Goal: Transaction & Acquisition: Purchase product/service

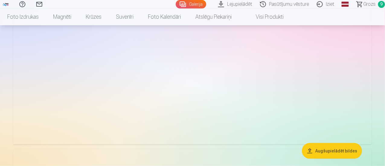
scroll to position [1448, 0]
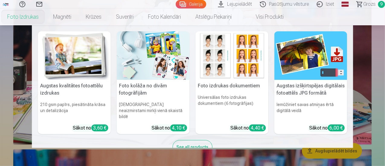
click at [46, 15] on link "Foto izdrukas" at bounding box center [23, 16] width 46 height 17
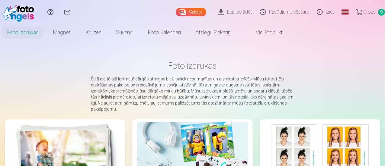
click at [52, 143] on img at bounding box center [65, 159] width 110 height 74
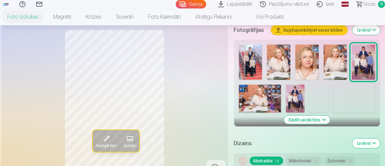
scroll to position [211, 0]
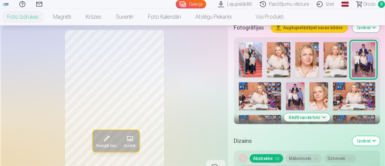
click at [314, 113] on button "Rādīt vairāk foto" at bounding box center [307, 117] width 46 height 8
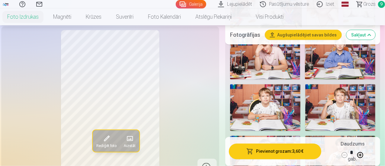
scroll to position [453, 0]
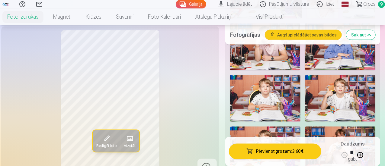
click at [273, 91] on img at bounding box center [265, 98] width 70 height 47
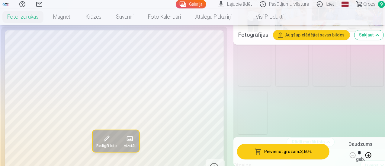
scroll to position [845, 0]
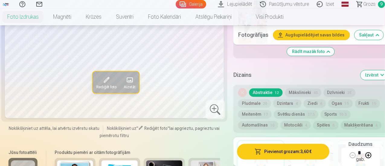
click at [335, 110] on button "Sports 59.5" at bounding box center [335, 114] width 30 height 8
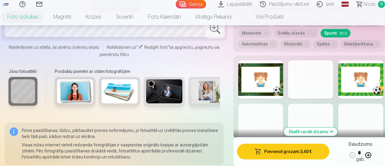
scroll to position [935, 0]
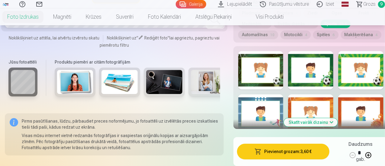
click at [328, 118] on button "Skatīt vairāk dizainu" at bounding box center [311, 122] width 54 height 8
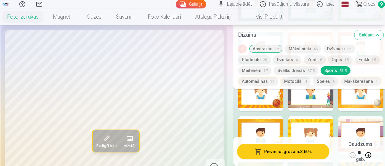
scroll to position [996, 0]
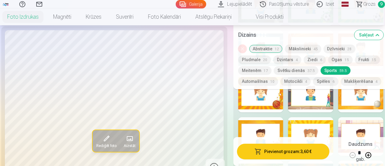
click at [363, 5] on span "Grozs" at bounding box center [369, 4] width 12 height 7
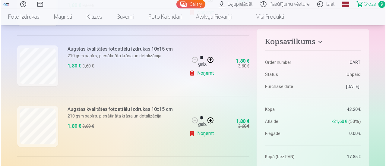
scroll to position [543, 0]
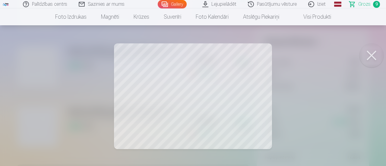
click at [375, 57] on button at bounding box center [372, 55] width 24 height 24
click at [375, 51] on button at bounding box center [372, 55] width 24 height 24
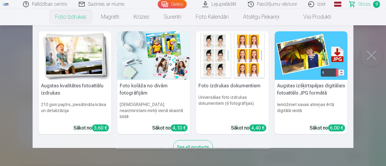
click at [74, 62] on img at bounding box center [75, 55] width 73 height 49
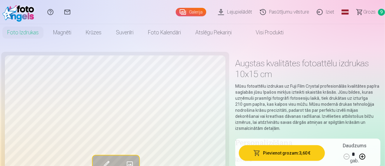
click at [357, 91] on p "Mūsu fotoattēlu izdrukas uz Fuji Film Crystal profesionālās kvalitātes papīra s…" at bounding box center [307, 107] width 145 height 48
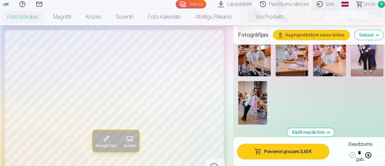
scroll to position [815, 0]
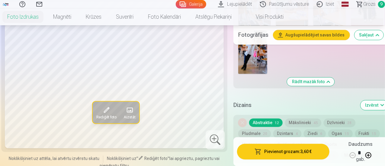
click at [336, 140] on button "Sports 59.5" at bounding box center [335, 144] width 30 height 8
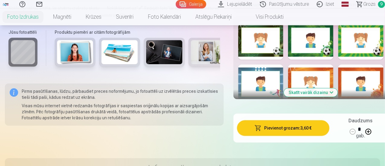
scroll to position [965, 0]
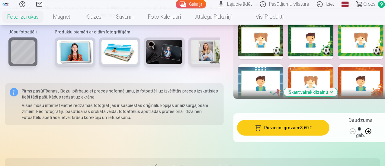
click at [331, 88] on button "Skatīt vairāk dizainu" at bounding box center [311, 92] width 54 height 8
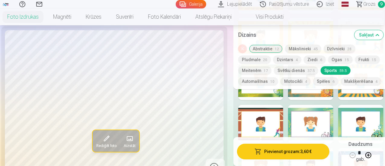
scroll to position [1086, 0]
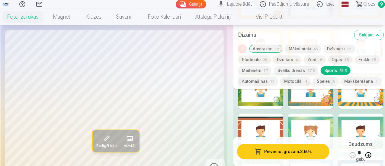
click at [357, 114] on div at bounding box center [360, 133] width 45 height 39
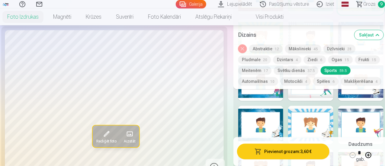
scroll to position [1237, 0]
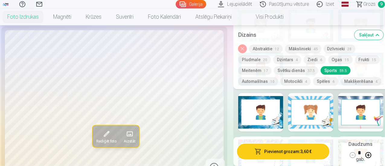
click at [363, 6] on span "Grozs" at bounding box center [369, 4] width 12 height 7
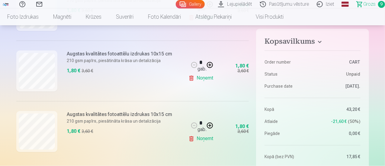
scroll to position [543, 0]
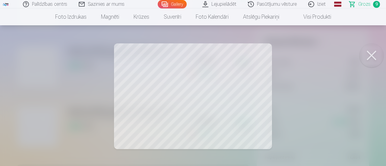
click at [373, 58] on button at bounding box center [372, 55] width 24 height 24
click at [379, 58] on button at bounding box center [372, 55] width 24 height 24
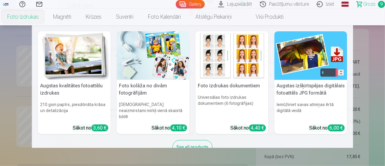
click at [46, 18] on link "Foto izdrukas" at bounding box center [23, 16] width 46 height 17
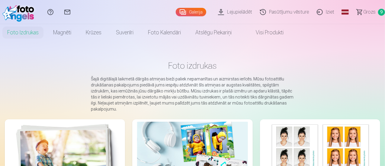
click at [54, 140] on img at bounding box center [65, 159] width 110 height 74
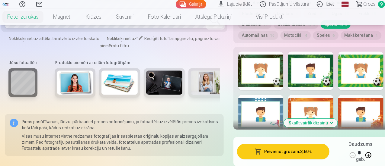
scroll to position [935, 0]
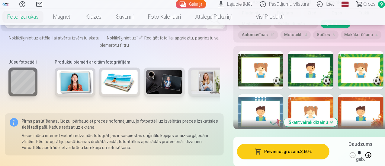
click at [326, 118] on button "Skatīt vairāk dizainu" at bounding box center [311, 122] width 54 height 8
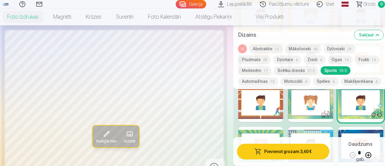
scroll to position [1146, 0]
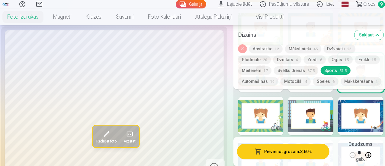
click at [318, 107] on div at bounding box center [310, 116] width 45 height 39
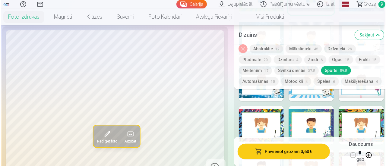
scroll to position [1297, 0]
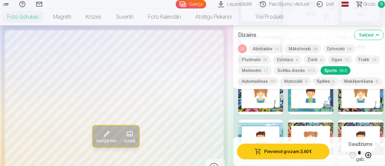
click at [281, 152] on button "Pievienot grozam : 3,60 €" at bounding box center [283, 152] width 92 height 16
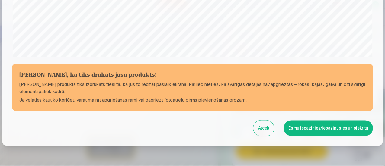
scroll to position [263, 0]
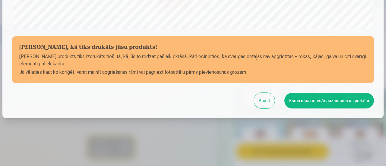
click at [311, 102] on button "Esmu iepazinies/iepazinusies un piekrītu" at bounding box center [329, 101] width 90 height 16
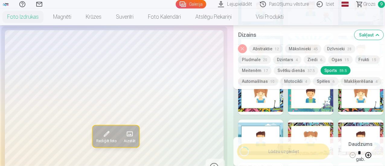
scroll to position [262, 0]
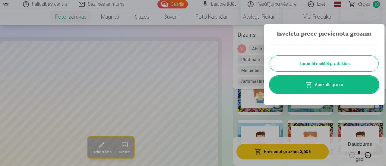
click at [316, 62] on button "Turpināt meklēt produktus" at bounding box center [324, 64] width 109 height 16
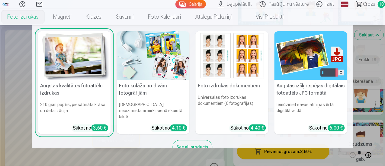
click at [46, 18] on link "Foto izdrukas" at bounding box center [23, 16] width 46 height 17
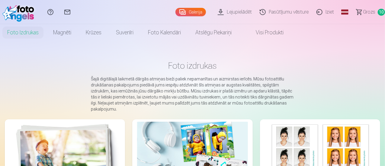
click at [175, 13] on link "Galerija" at bounding box center [190, 12] width 30 height 8
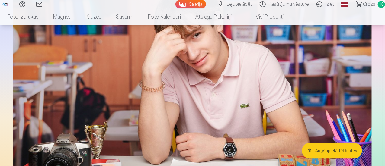
scroll to position [664, 0]
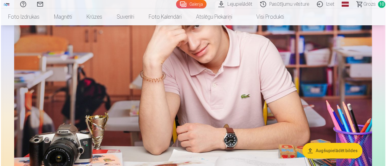
scroll to position [665, 0]
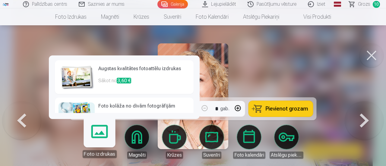
click at [89, 141] on link "Foto izdrukas" at bounding box center [99, 139] width 37 height 37
click at [289, 72] on div at bounding box center [193, 83] width 386 height 166
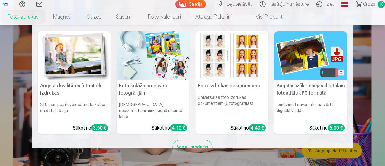
click at [46, 15] on link "Foto izdrukas" at bounding box center [23, 16] width 46 height 17
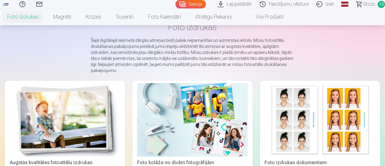
scroll to position [60, 0]
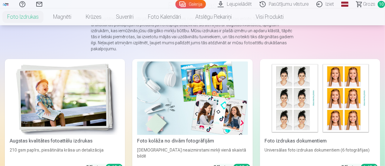
click at [55, 81] on img at bounding box center [65, 99] width 110 height 74
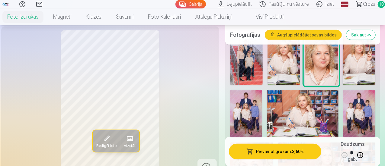
scroll to position [272, 0]
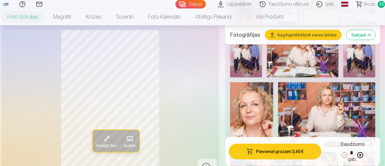
click at [255, 114] on img at bounding box center [251, 114] width 43 height 65
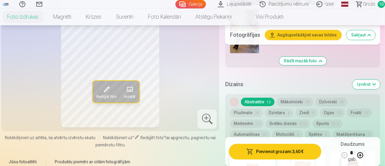
scroll to position [845, 0]
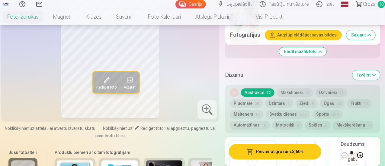
click at [258, 91] on div "Noņemiet dizainu Abstraktie 12 Mākslinieki 45 Dzīvnieki 28 Pludmale 20 Dzintars…" at bounding box center [302, 109] width 155 height 48
click at [257, 110] on button "Meitenēm 17" at bounding box center [246, 114] width 33 height 8
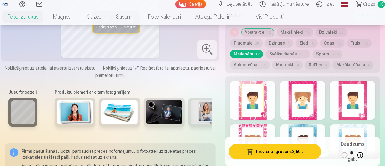
scroll to position [935, 0]
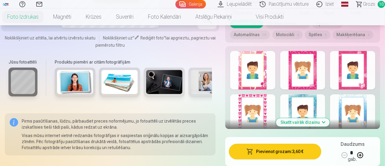
click at [323, 118] on button "Skatīt vairāk dizainu" at bounding box center [303, 122] width 54 height 8
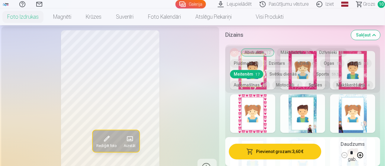
click at [368, 33] on button "Sakļaut" at bounding box center [365, 35] width 29 height 10
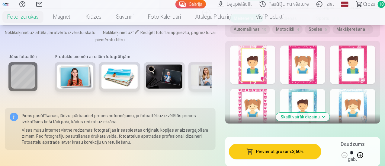
scroll to position [949, 0]
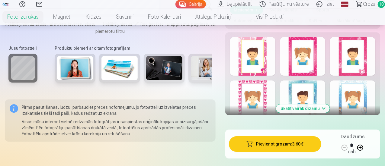
click at [317, 104] on button "Skatīt vairāk dizainu" at bounding box center [303, 108] width 54 height 8
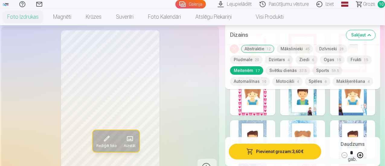
scroll to position [919, 0]
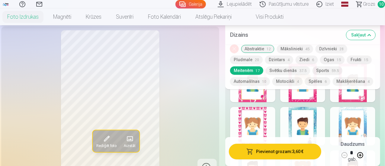
click at [265, 112] on div at bounding box center [252, 126] width 45 height 39
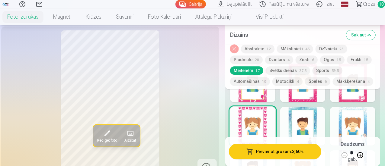
scroll to position [889, 0]
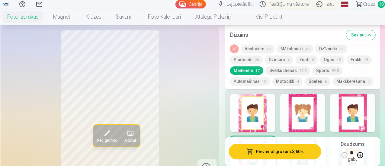
click at [305, 110] on div at bounding box center [302, 113] width 45 height 39
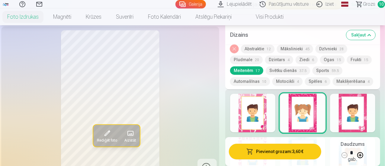
click at [252, 104] on div at bounding box center [252, 113] width 45 height 39
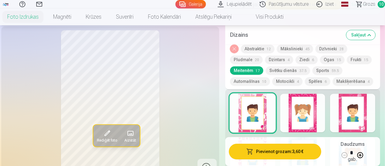
click at [357, 104] on div at bounding box center [352, 113] width 45 height 39
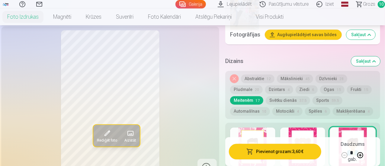
scroll to position [828, 0]
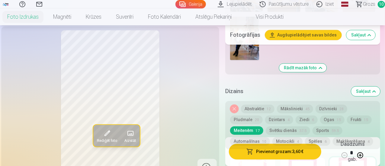
click at [254, 116] on button "Pludmale 20" at bounding box center [246, 120] width 33 height 8
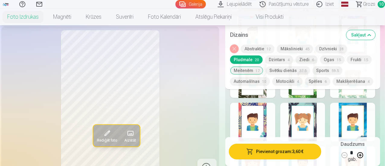
scroll to position [1021, 0]
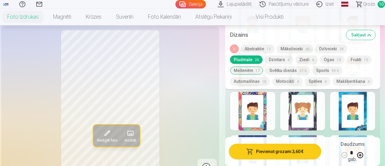
click at [268, 98] on div at bounding box center [252, 111] width 45 height 39
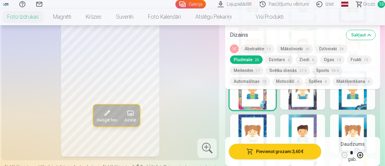
scroll to position [1051, 0]
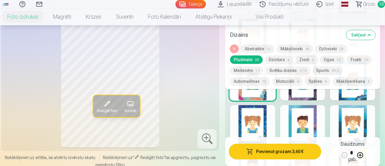
click at [257, 116] on div at bounding box center [252, 124] width 45 height 39
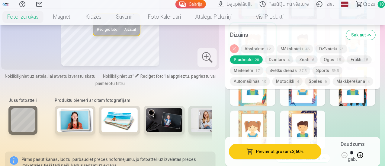
scroll to position [1142, 0]
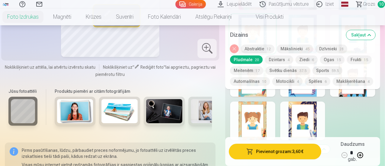
click at [260, 107] on div at bounding box center [252, 121] width 45 height 39
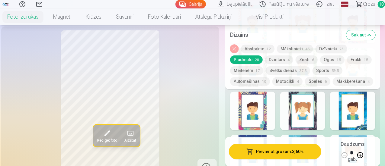
scroll to position [1021, 0]
click at [306, 47] on button "Mākslinieki 45" at bounding box center [295, 49] width 36 height 8
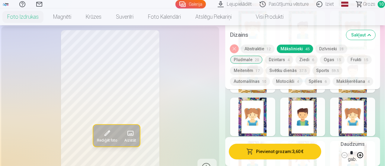
scroll to position [1111, 0]
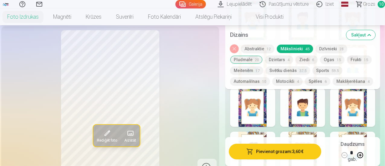
click at [259, 100] on div at bounding box center [252, 107] width 45 height 39
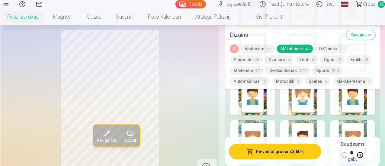
scroll to position [1262, 0]
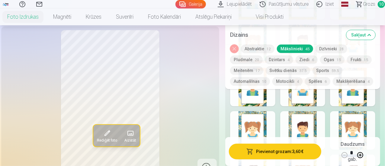
click at [304, 125] on div at bounding box center [302, 130] width 45 height 39
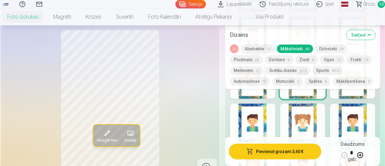
scroll to position [1323, 0]
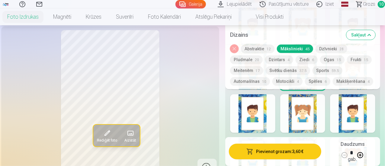
click at [264, 102] on div at bounding box center [252, 113] width 45 height 39
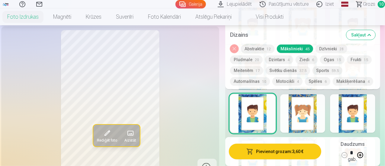
scroll to position [1353, 0]
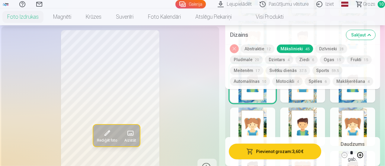
click at [361, 119] on div at bounding box center [352, 127] width 45 height 39
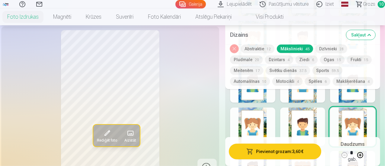
scroll to position [1383, 0]
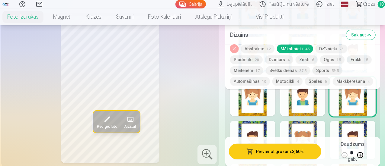
click at [312, 94] on div at bounding box center [302, 97] width 45 height 39
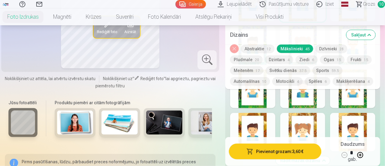
scroll to position [1504, 0]
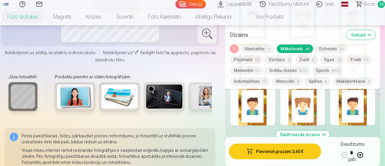
click at [323, 102] on div at bounding box center [302, 106] width 45 height 39
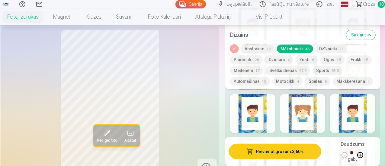
scroll to position [1292, 0]
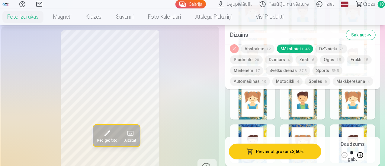
click at [325, 125] on div at bounding box center [302, 144] width 45 height 39
click at [126, 138] on span at bounding box center [130, 134] width 10 height 10
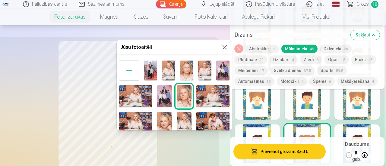
click at [185, 119] on img at bounding box center [184, 123] width 15 height 22
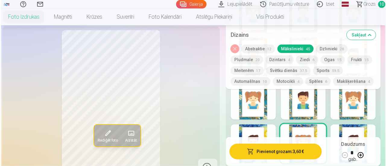
scroll to position [1323, 0]
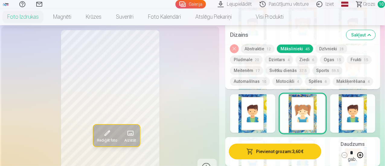
click at [110, 144] on button "Rediģēt foto" at bounding box center [106, 136] width 27 height 22
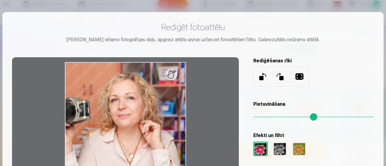
scroll to position [30, 0]
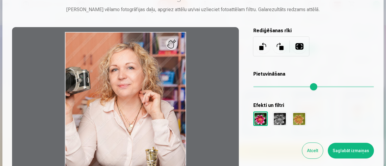
click at [176, 46] on div at bounding box center [125, 122] width 227 height 191
drag, startPoint x: 176, startPoint y: 46, endPoint x: 165, endPoint y: 73, distance: 29.4
click at [165, 73] on div at bounding box center [125, 122] width 227 height 191
drag, startPoint x: 161, startPoint y: 85, endPoint x: 163, endPoint y: 119, distance: 33.5
click at [163, 119] on div at bounding box center [125, 122] width 227 height 191
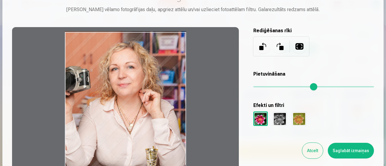
drag, startPoint x: 162, startPoint y: 118, endPoint x: 170, endPoint y: 101, distance: 18.5
click at [170, 101] on div at bounding box center [125, 122] width 227 height 191
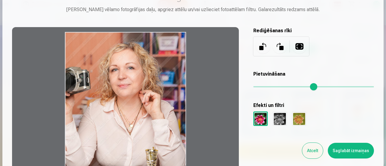
drag, startPoint x: 170, startPoint y: 101, endPoint x: 170, endPoint y: 123, distance: 21.4
click at [170, 123] on div at bounding box center [125, 122] width 227 height 191
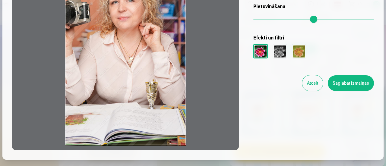
scroll to position [91, 0]
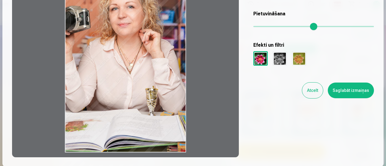
click at [168, 115] on div at bounding box center [125, 62] width 227 height 191
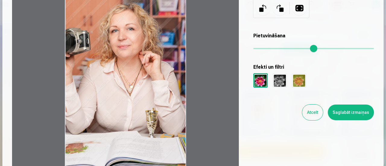
scroll to position [60, 0]
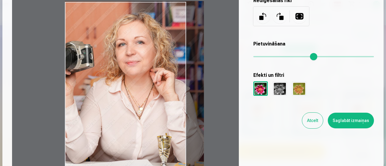
drag, startPoint x: 256, startPoint y: 58, endPoint x: 269, endPoint y: 58, distance: 13.0
click at [269, 57] on input "range" at bounding box center [313, 56] width 121 height 1
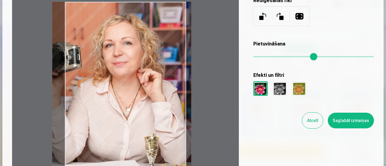
drag, startPoint x: 144, startPoint y: 83, endPoint x: 131, endPoint y: 88, distance: 13.5
click at [131, 88] on div at bounding box center [125, 92] width 227 height 191
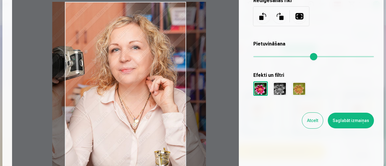
drag, startPoint x: 273, startPoint y: 57, endPoint x: 280, endPoint y: 60, distance: 8.1
click at [280, 57] on input "range" at bounding box center [313, 56] width 121 height 1
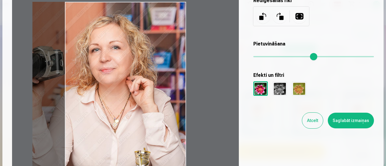
drag, startPoint x: 146, startPoint y: 98, endPoint x: 110, endPoint y: 103, distance: 36.5
click at [110, 103] on div at bounding box center [125, 92] width 227 height 191
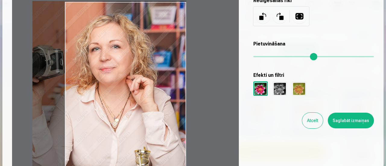
drag, startPoint x: 136, startPoint y: 105, endPoint x: 115, endPoint y: 105, distance: 21.4
click at [115, 105] on div at bounding box center [125, 92] width 227 height 191
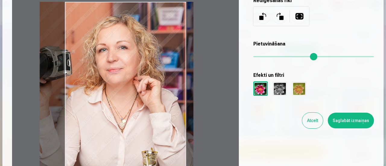
drag, startPoint x: 96, startPoint y: 102, endPoint x: 101, endPoint y: 112, distance: 11.6
click at [101, 112] on div at bounding box center [125, 92] width 227 height 191
click at [279, 90] on div at bounding box center [280, 88] width 14 height 14
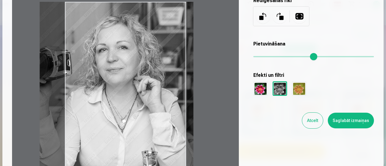
click at [299, 89] on div at bounding box center [299, 88] width 14 height 14
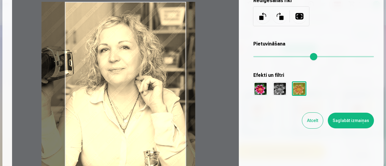
click at [161, 122] on div at bounding box center [125, 92] width 227 height 191
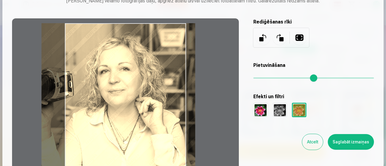
scroll to position [30, 0]
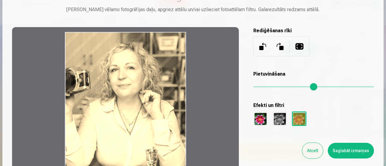
drag, startPoint x: 280, startPoint y: 86, endPoint x: 247, endPoint y: 88, distance: 33.3
click at [253, 87] on input "range" at bounding box center [313, 86] width 121 height 1
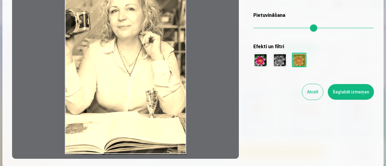
scroll to position [60, 0]
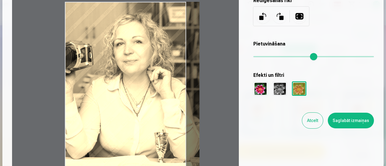
drag, startPoint x: 256, startPoint y: 58, endPoint x: 254, endPoint y: 69, distance: 11.1
click at [265, 57] on input "range" at bounding box center [313, 56] width 121 height 1
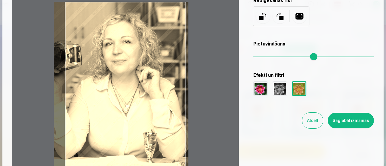
drag, startPoint x: 174, startPoint y: 100, endPoint x: 163, endPoint y: 103, distance: 11.5
click at [163, 103] on div at bounding box center [125, 92] width 227 height 191
type input "****"
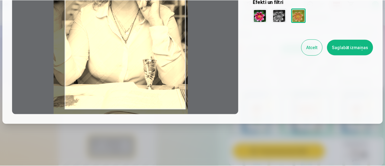
scroll to position [139, 0]
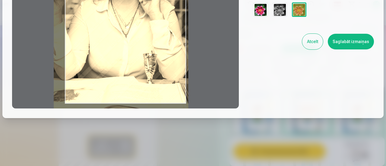
click at [313, 43] on button "Atcelt" at bounding box center [312, 42] width 21 height 16
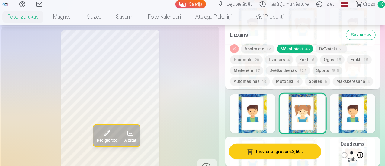
click at [126, 138] on span at bounding box center [130, 134] width 10 height 10
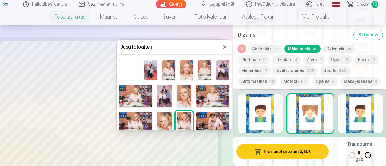
click at [138, 117] on img at bounding box center [135, 123] width 33 height 22
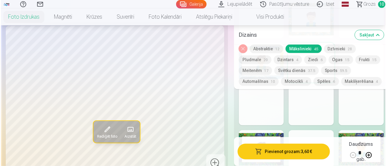
scroll to position [1383, 0]
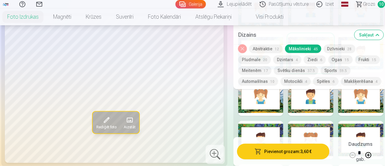
click at [104, 116] on span at bounding box center [107, 121] width 10 height 10
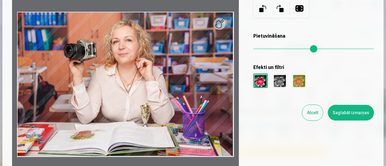
scroll to position [60, 0]
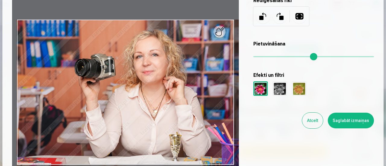
drag, startPoint x: 256, startPoint y: 57, endPoint x: 267, endPoint y: 59, distance: 11.3
click at [267, 57] on input "range" at bounding box center [313, 56] width 121 height 1
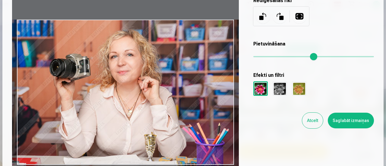
drag, startPoint x: 184, startPoint y: 93, endPoint x: 159, endPoint y: 94, distance: 25.1
click at [159, 94] on div at bounding box center [125, 92] width 227 height 191
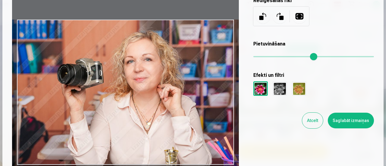
drag, startPoint x: 268, startPoint y: 58, endPoint x: 275, endPoint y: 60, distance: 7.7
click at [275, 57] on input "range" at bounding box center [313, 56] width 121 height 1
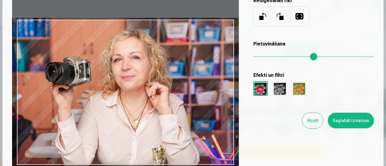
drag, startPoint x: 214, startPoint y: 96, endPoint x: 203, endPoint y: 94, distance: 11.3
click at [203, 94] on div at bounding box center [125, 92] width 227 height 191
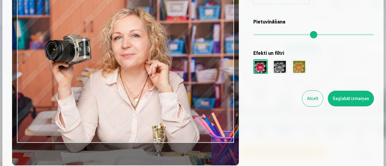
scroll to position [91, 0]
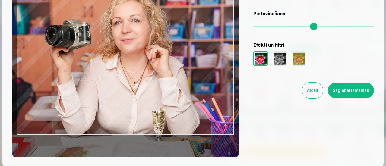
drag, startPoint x: 208, startPoint y: 121, endPoint x: 208, endPoint y: 114, distance: 6.9
click at [208, 114] on div at bounding box center [125, 62] width 227 height 191
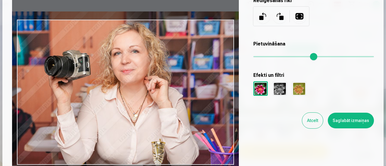
click at [198, 116] on div at bounding box center [125, 92] width 227 height 191
click at [282, 18] on button at bounding box center [280, 16] width 14 height 14
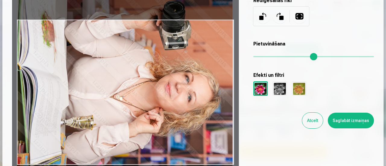
click at [261, 20] on button at bounding box center [263, 16] width 14 height 14
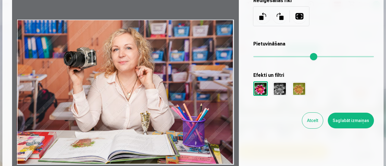
click at [299, 18] on button at bounding box center [299, 16] width 14 height 14
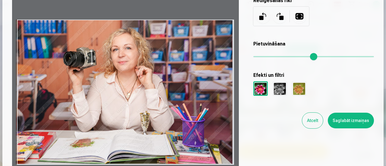
drag, startPoint x: 232, startPoint y: 66, endPoint x: 219, endPoint y: 65, distance: 13.0
click at [219, 65] on div at bounding box center [125, 92] width 227 height 191
drag, startPoint x: 206, startPoint y: 72, endPoint x: 174, endPoint y: 76, distance: 31.7
click at [174, 76] on div at bounding box center [125, 92] width 227 height 191
drag, startPoint x: 174, startPoint y: 76, endPoint x: 169, endPoint y: 84, distance: 9.1
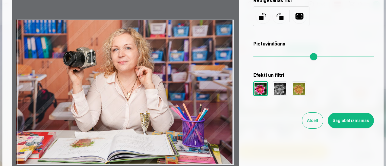
click at [169, 84] on div at bounding box center [125, 92] width 227 height 191
click at [278, 21] on button at bounding box center [280, 16] width 14 height 14
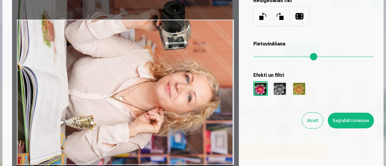
click at [278, 21] on button at bounding box center [280, 16] width 14 height 14
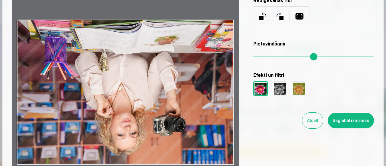
click at [278, 21] on button at bounding box center [280, 16] width 14 height 14
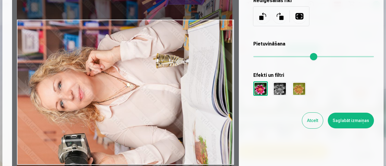
click at [278, 21] on button at bounding box center [280, 16] width 14 height 14
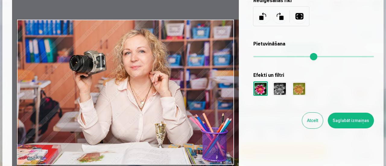
drag, startPoint x: 255, startPoint y: 57, endPoint x: 261, endPoint y: 58, distance: 6.7
click at [261, 57] on input "range" at bounding box center [313, 56] width 121 height 1
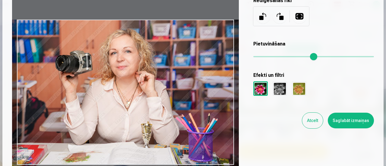
drag, startPoint x: 203, startPoint y: 72, endPoint x: 189, endPoint y: 73, distance: 13.9
click at [189, 73] on div at bounding box center [125, 92] width 227 height 191
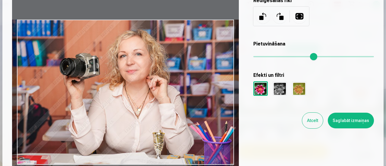
drag, startPoint x: 261, startPoint y: 57, endPoint x: 265, endPoint y: 59, distance: 5.1
click at [265, 57] on input "range" at bounding box center [313, 56] width 121 height 1
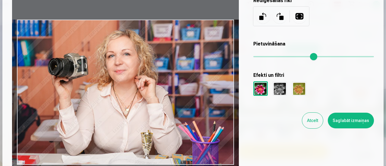
drag, startPoint x: 211, startPoint y: 81, endPoint x: 199, endPoint y: 81, distance: 11.8
click at [199, 81] on div at bounding box center [125, 92] width 227 height 191
click at [279, 89] on div at bounding box center [280, 88] width 14 height 14
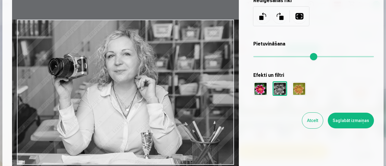
click at [297, 86] on div at bounding box center [299, 88] width 14 height 14
type input "****"
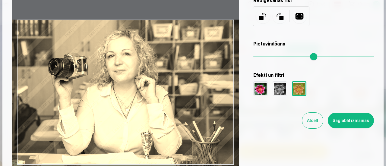
click at [344, 120] on button "Saglabāt izmaiņas" at bounding box center [351, 121] width 46 height 16
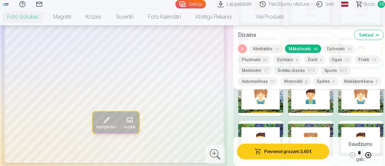
click at [243, 46] on button "Noņemiet dizainu" at bounding box center [242, 49] width 8 height 8
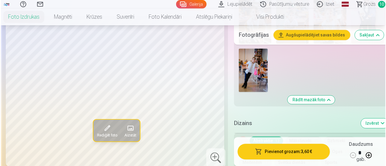
scroll to position [766, 0]
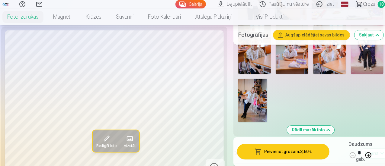
click at [102, 144] on span "Rediģēt foto" at bounding box center [106, 146] width 20 height 5
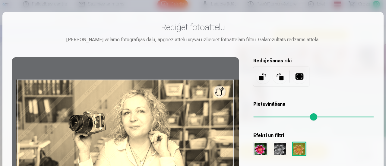
drag, startPoint x: 257, startPoint y: 115, endPoint x: 264, endPoint y: 116, distance: 6.7
click at [264, 116] on input "range" at bounding box center [313, 116] width 121 height 1
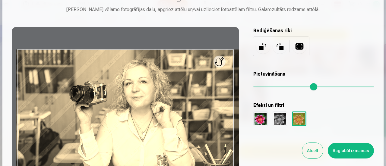
scroll to position [60, 0]
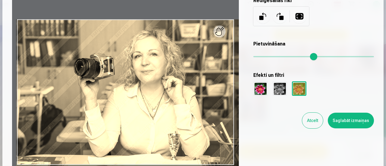
drag, startPoint x: 264, startPoint y: 55, endPoint x: 269, endPoint y: 57, distance: 5.2
click at [269, 57] on input "range" at bounding box center [313, 56] width 121 height 1
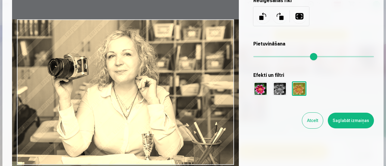
drag, startPoint x: 207, startPoint y: 93, endPoint x: 180, endPoint y: 94, distance: 26.3
click at [180, 94] on div at bounding box center [125, 92] width 227 height 191
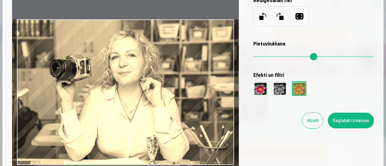
drag, startPoint x: 268, startPoint y: 59, endPoint x: 271, endPoint y: 60, distance: 3.1
click at [271, 57] on input "range" at bounding box center [313, 56] width 121 height 1
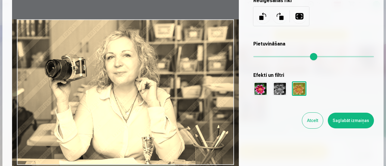
drag, startPoint x: 205, startPoint y: 95, endPoint x: 201, endPoint y: 95, distance: 4.5
click at [201, 95] on div at bounding box center [125, 92] width 227 height 191
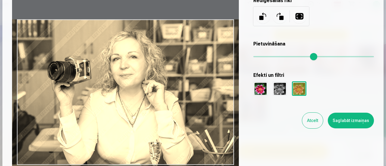
drag, startPoint x: 269, startPoint y: 58, endPoint x: 275, endPoint y: 59, distance: 5.6
click at [275, 57] on input "range" at bounding box center [313, 56] width 121 height 1
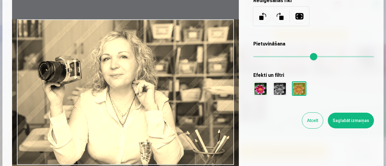
drag, startPoint x: 219, startPoint y: 84, endPoint x: 209, endPoint y: 85, distance: 9.4
click at [209, 85] on div at bounding box center [125, 92] width 227 height 191
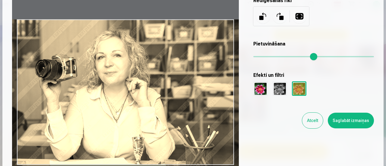
click at [272, 56] on input "range" at bounding box center [313, 56] width 121 height 1
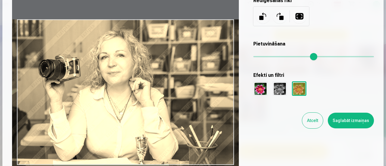
drag, startPoint x: 227, startPoint y: 86, endPoint x: 230, endPoint y: 87, distance: 3.3
click at [230, 87] on div at bounding box center [125, 92] width 227 height 191
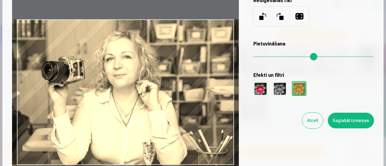
drag, startPoint x: 270, startPoint y: 59, endPoint x: 275, endPoint y: 59, distance: 4.5
click at [275, 57] on input "range" at bounding box center [313, 56] width 121 height 1
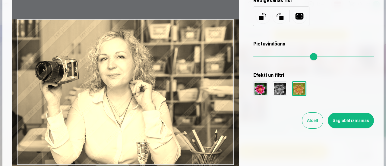
drag, startPoint x: 215, startPoint y: 81, endPoint x: 209, endPoint y: 81, distance: 6.0
click at [209, 81] on div at bounding box center [125, 92] width 227 height 191
type input "****"
click at [354, 124] on button "Saglabāt izmaiņas" at bounding box center [351, 121] width 46 height 16
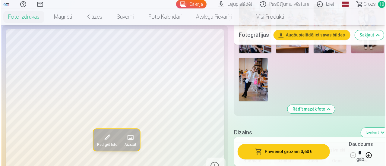
scroll to position [796, 0]
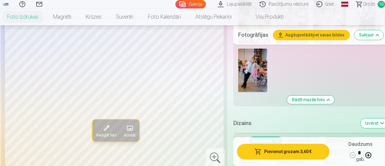
click at [295, 149] on button "Pievienot grozam : 3,60 €" at bounding box center [283, 152] width 92 height 16
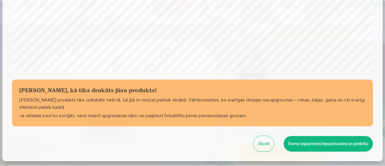
scroll to position [263, 0]
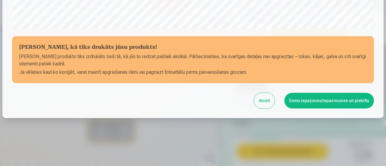
click at [316, 100] on button "Esmu iepazinies/iepazinusies un piekrītu" at bounding box center [329, 101] width 90 height 16
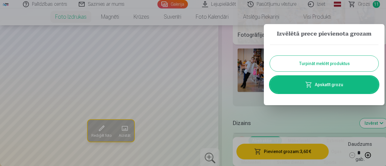
click at [307, 65] on button "Turpināt meklēt produktus" at bounding box center [324, 64] width 109 height 16
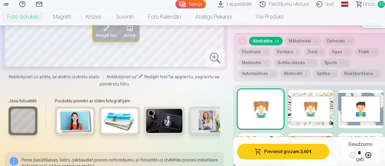
scroll to position [887, 0]
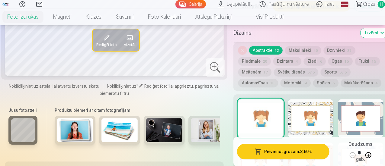
click at [356, 79] on button "Makšķerēšana 4" at bounding box center [361, 83] width 40 height 8
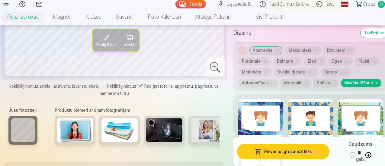
click at [324, 79] on button "Spēles 6" at bounding box center [325, 83] width 25 height 8
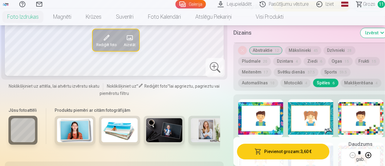
click at [290, 79] on button "Motocikli 4" at bounding box center [295, 83] width 30 height 8
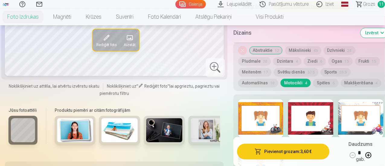
click at [263, 79] on button "Automašīnas 10" at bounding box center [258, 83] width 40 height 8
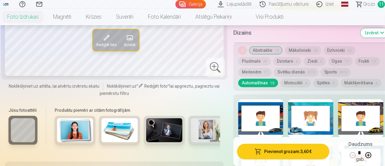
click at [297, 68] on button "Svētku dienās 37.5" at bounding box center [296, 72] width 44 height 8
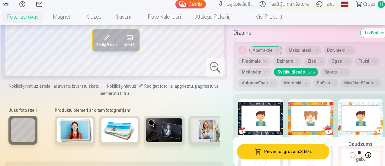
click at [288, 57] on button "Dzintars 4" at bounding box center [287, 61] width 28 height 8
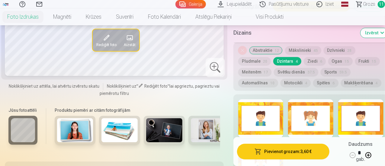
click at [293, 68] on button "Svētku dienās 37.5" at bounding box center [296, 72] width 44 height 8
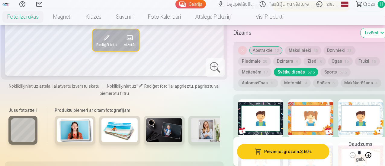
click at [360, 99] on div at bounding box center [360, 118] width 45 height 39
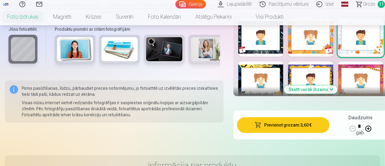
scroll to position [977, 0]
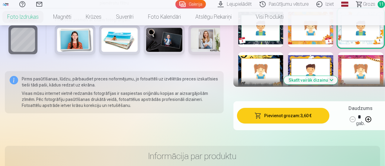
click at [328, 76] on button "Skatīt vairāk dizainu" at bounding box center [311, 80] width 54 height 8
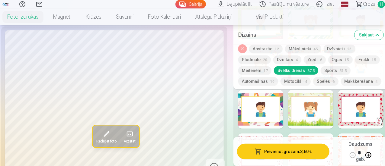
scroll to position [1249, 0]
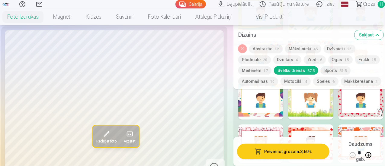
click at [318, 125] on div at bounding box center [310, 144] width 45 height 39
click at [364, 125] on div at bounding box center [360, 144] width 45 height 39
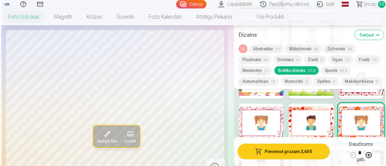
scroll to position [1279, 0]
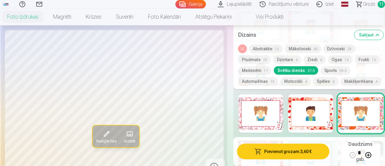
click at [106, 126] on button "Rediģēt foto" at bounding box center [106, 137] width 27 height 22
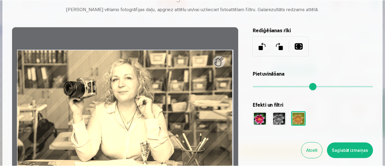
scroll to position [60, 0]
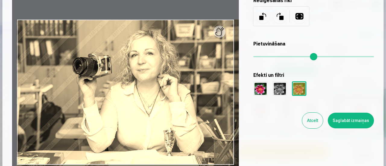
drag, startPoint x: 257, startPoint y: 58, endPoint x: 265, endPoint y: 59, distance: 7.6
click at [265, 57] on input "range" at bounding box center [313, 56] width 121 height 1
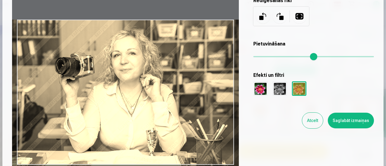
drag, startPoint x: 188, startPoint y: 94, endPoint x: 169, endPoint y: 101, distance: 20.5
click at [169, 101] on div at bounding box center [125, 92] width 227 height 191
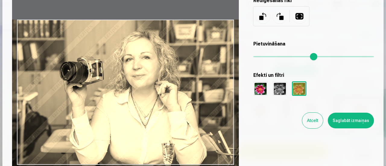
drag, startPoint x: 267, startPoint y: 58, endPoint x: 271, endPoint y: 59, distance: 4.6
type input "****"
click at [271, 57] on input "range" at bounding box center [313, 56] width 121 height 1
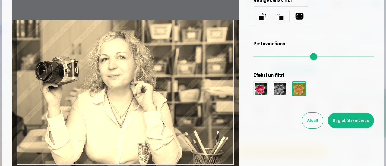
drag, startPoint x: 174, startPoint y: 87, endPoint x: 150, endPoint y: 88, distance: 24.4
click at [150, 88] on div at bounding box center [125, 92] width 227 height 191
click at [334, 120] on button "Saglabāt izmaiņas" at bounding box center [351, 121] width 46 height 16
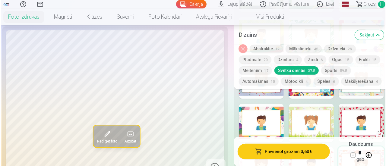
scroll to position [1219, 0]
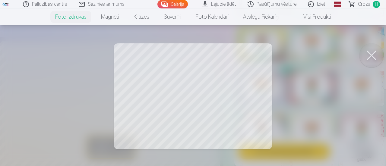
click at [216, 104] on div at bounding box center [193, 83] width 386 height 166
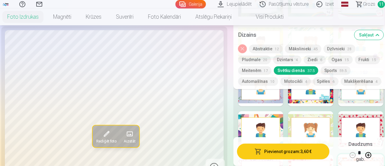
click at [106, 148] on button "Rediģēt foto" at bounding box center [106, 137] width 27 height 22
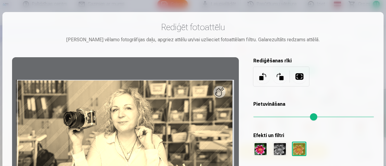
drag, startPoint x: 266, startPoint y: 115, endPoint x: 247, endPoint y: 116, distance: 19.3
type input "*"
click at [253, 116] on input "range" at bounding box center [313, 116] width 121 height 1
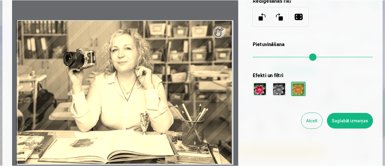
scroll to position [60, 0]
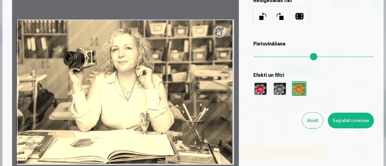
click at [354, 121] on button "Saglabāt izmaiņas" at bounding box center [351, 121] width 46 height 16
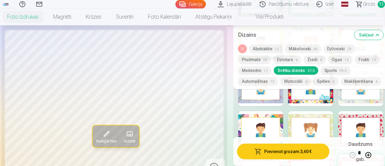
scroll to position [1249, 0]
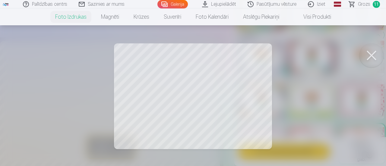
click at [373, 57] on button at bounding box center [372, 55] width 24 height 24
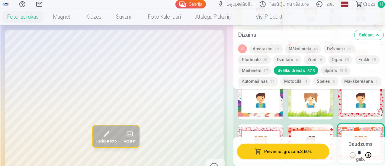
click at [367, 5] on span "Grozs" at bounding box center [369, 4] width 12 height 7
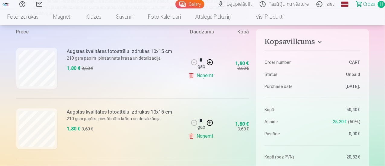
scroll to position [91, 0]
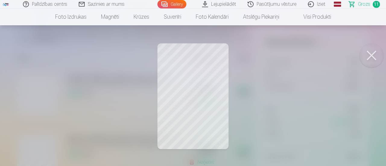
click at [377, 54] on button at bounding box center [372, 55] width 24 height 24
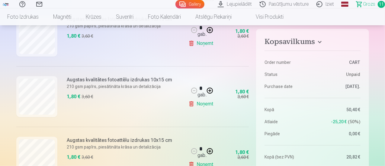
scroll to position [151, 0]
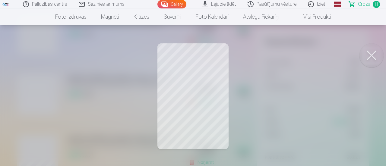
click at [377, 56] on button at bounding box center [372, 55] width 24 height 24
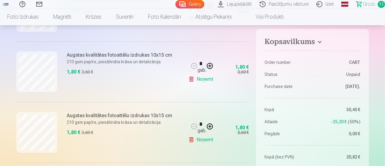
scroll to position [211, 0]
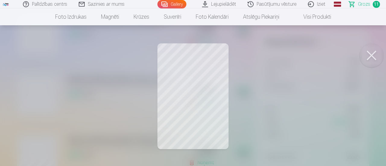
click at [373, 52] on button at bounding box center [372, 55] width 24 height 24
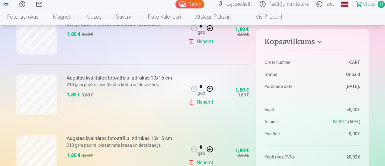
scroll to position [272, 0]
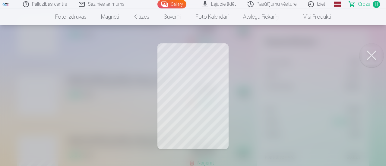
click at [374, 62] on button at bounding box center [372, 55] width 24 height 24
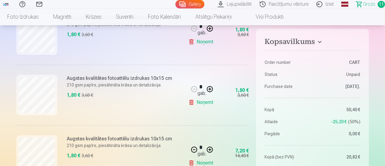
scroll to position [332, 0]
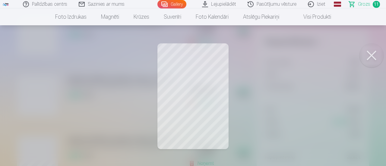
click at [369, 58] on button at bounding box center [372, 55] width 24 height 24
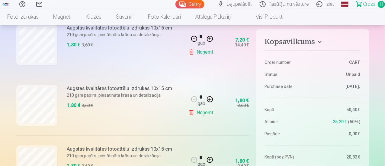
scroll to position [392, 0]
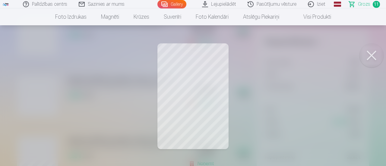
click at [374, 62] on button at bounding box center [372, 55] width 24 height 24
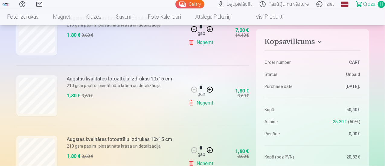
scroll to position [453, 0]
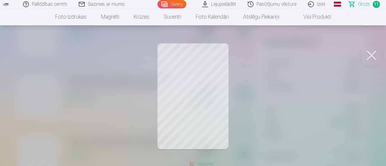
click at [379, 58] on button at bounding box center [372, 55] width 24 height 24
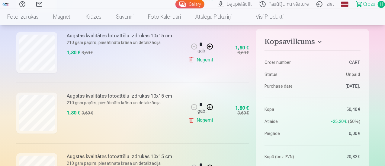
scroll to position [513, 0]
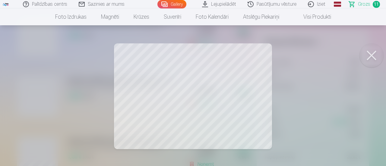
click at [376, 60] on button at bounding box center [372, 55] width 24 height 24
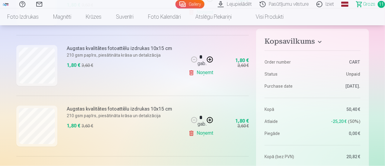
scroll to position [573, 0]
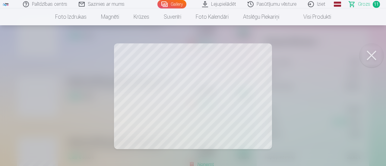
click at [372, 57] on button at bounding box center [372, 55] width 24 height 24
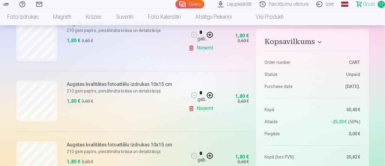
scroll to position [634, 0]
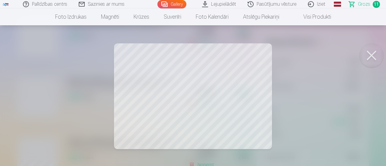
click at [370, 59] on button at bounding box center [372, 55] width 24 height 24
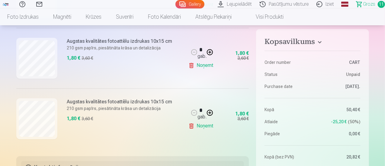
scroll to position [694, 0]
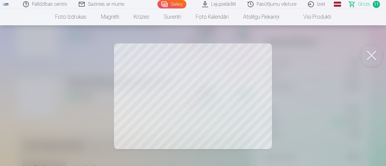
click at [366, 58] on button at bounding box center [372, 55] width 24 height 24
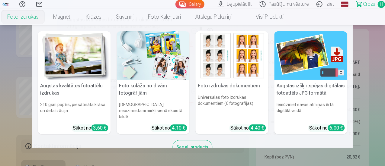
click at [46, 17] on link "Foto izdrukas" at bounding box center [23, 16] width 46 height 17
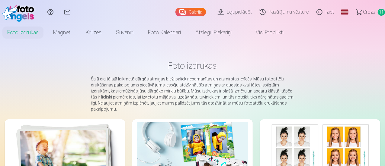
click at [59, 152] on img at bounding box center [65, 159] width 110 height 74
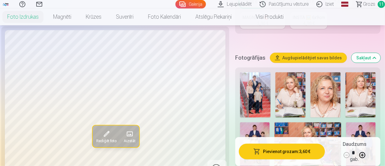
scroll to position [211, 0]
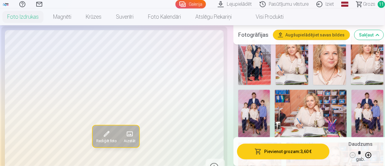
click at [281, 4] on link "Pasūtījumu vēsture" at bounding box center [284, 4] width 57 height 8
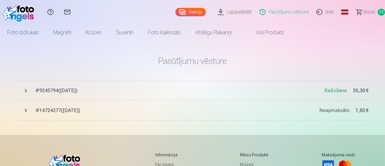
click at [79, 92] on span "# 9245794 ( 18.08.2025 )" at bounding box center [180, 90] width 289 height 7
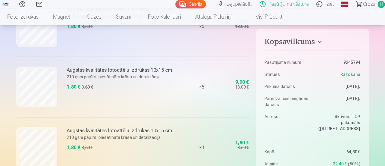
scroll to position [241, 0]
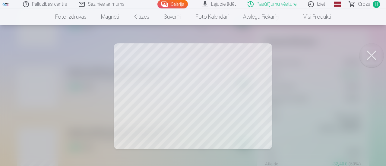
click at [372, 56] on button at bounding box center [372, 55] width 24 height 24
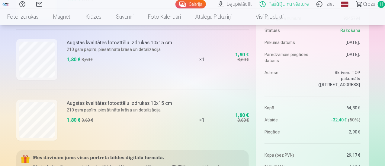
scroll to position [332, 0]
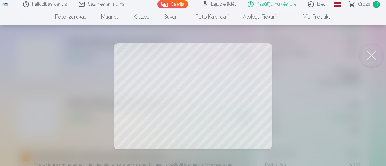
click at [377, 62] on button at bounding box center [372, 55] width 24 height 24
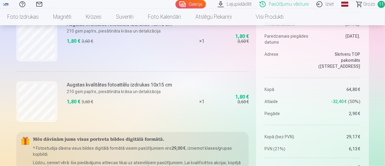
scroll to position [362, 0]
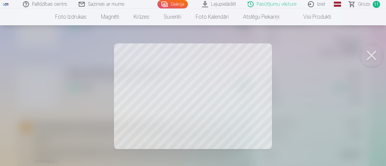
click at [369, 57] on button at bounding box center [372, 55] width 24 height 24
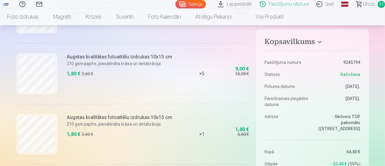
scroll to position [181, 0]
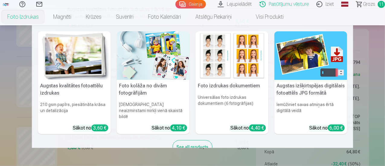
click at [46, 19] on link "Foto izdrukas" at bounding box center [23, 16] width 46 height 17
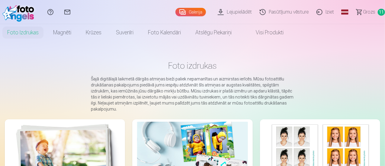
click at [36, 149] on img at bounding box center [65, 159] width 110 height 74
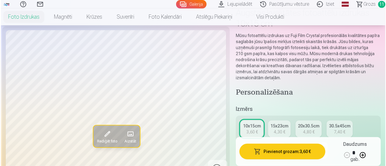
scroll to position [60, 0]
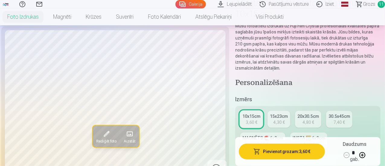
click at [106, 146] on button "Rediģēt foto" at bounding box center [106, 137] width 27 height 22
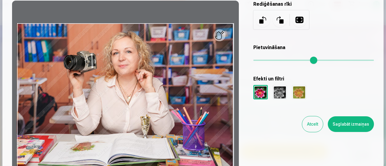
scroll to position [91, 0]
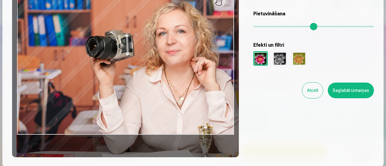
drag, startPoint x: 256, startPoint y: 27, endPoint x: 278, endPoint y: 31, distance: 23.0
click at [278, 27] on input "range" at bounding box center [313, 26] width 121 height 1
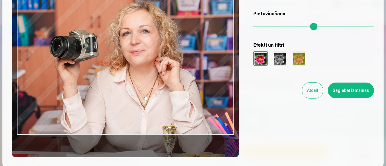
drag, startPoint x: 178, startPoint y: 86, endPoint x: 142, endPoint y: 90, distance: 36.1
click at [142, 90] on div at bounding box center [125, 62] width 227 height 191
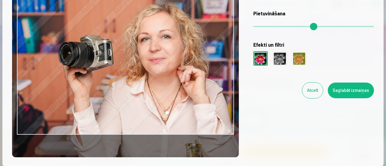
drag, startPoint x: 277, startPoint y: 27, endPoint x: 287, endPoint y: 30, distance: 10.2
click at [287, 27] on input "range" at bounding box center [313, 26] width 121 height 1
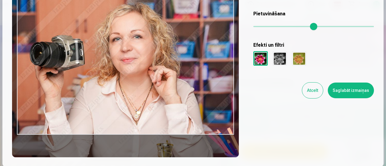
drag, startPoint x: 208, startPoint y: 77, endPoint x: 180, endPoint y: 79, distance: 28.7
click at [180, 79] on div at bounding box center [125, 62] width 227 height 191
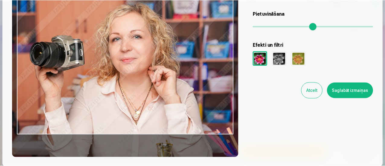
scroll to position [60, 0]
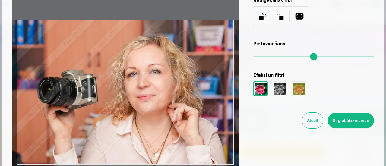
drag, startPoint x: 286, startPoint y: 56, endPoint x: 295, endPoint y: 59, distance: 9.8
click at [295, 57] on input "range" at bounding box center [313, 56] width 121 height 1
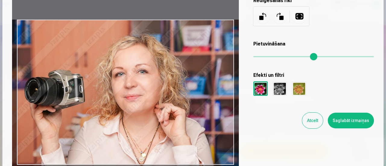
drag, startPoint x: 220, startPoint y: 110, endPoint x: 207, endPoint y: 111, distance: 13.0
click at [207, 111] on div at bounding box center [125, 92] width 227 height 191
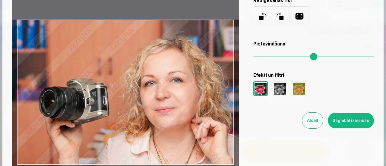
drag, startPoint x: 294, startPoint y: 56, endPoint x: 310, endPoint y: 61, distance: 16.8
click at [310, 57] on input "range" at bounding box center [313, 56] width 121 height 1
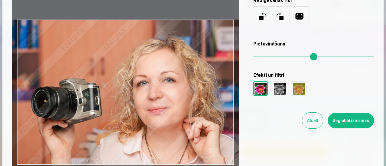
drag, startPoint x: 220, startPoint y: 112, endPoint x: 212, endPoint y: 119, distance: 10.0
click at [212, 119] on div at bounding box center [125, 92] width 227 height 191
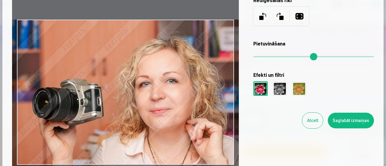
drag, startPoint x: 309, startPoint y: 59, endPoint x: 311, endPoint y: 62, distance: 3.8
click at [311, 57] on input "range" at bounding box center [313, 56] width 121 height 1
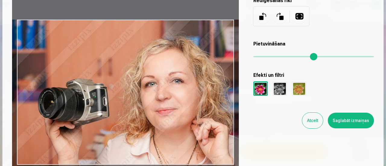
drag, startPoint x: 222, startPoint y: 118, endPoint x: 227, endPoint y: 119, distance: 5.8
click at [227, 119] on div at bounding box center [125, 92] width 227 height 191
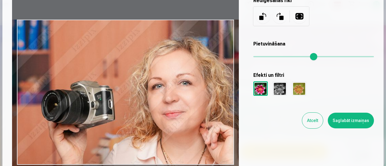
click at [314, 57] on input "range" at bounding box center [313, 56] width 121 height 1
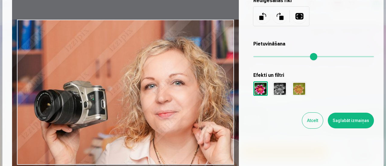
drag, startPoint x: 211, startPoint y: 96, endPoint x: 204, endPoint y: 97, distance: 7.3
click at [204, 97] on div at bounding box center [125, 92] width 227 height 191
click at [301, 91] on div at bounding box center [299, 88] width 14 height 14
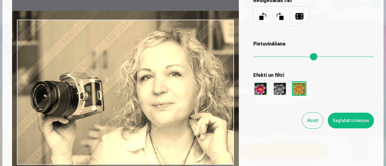
drag, startPoint x: 215, startPoint y: 122, endPoint x: 211, endPoint y: 113, distance: 9.5
click at [211, 113] on div at bounding box center [125, 92] width 227 height 191
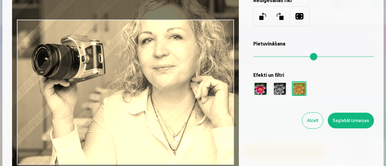
drag, startPoint x: 211, startPoint y: 130, endPoint x: 212, endPoint y: 93, distance: 36.8
click at [212, 93] on div at bounding box center [125, 92] width 227 height 191
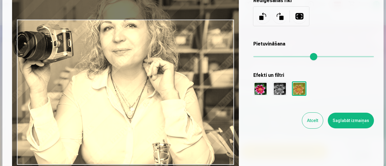
drag, startPoint x: 314, startPoint y: 59, endPoint x: 295, endPoint y: 62, distance: 18.9
click at [295, 57] on input "range" at bounding box center [313, 56] width 121 height 1
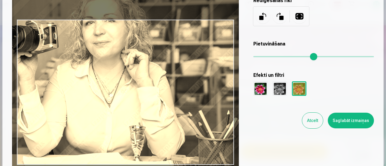
drag, startPoint x: 294, startPoint y: 55, endPoint x: 286, endPoint y: 56, distance: 7.9
click at [286, 56] on input "range" at bounding box center [313, 56] width 121 height 1
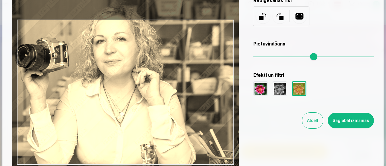
drag, startPoint x: 192, startPoint y: 65, endPoint x: 202, endPoint y: 84, distance: 21.6
click at [202, 84] on div at bounding box center [125, 92] width 227 height 191
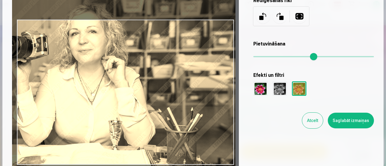
drag, startPoint x: 287, startPoint y: 56, endPoint x: 240, endPoint y: 59, distance: 47.4
click at [274, 57] on input "range" at bounding box center [313, 56] width 121 height 1
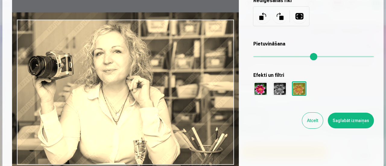
drag, startPoint x: 183, startPoint y: 61, endPoint x: 208, endPoint y: 81, distance: 31.8
click at [208, 81] on div at bounding box center [125, 92] width 227 height 191
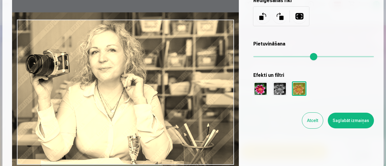
click at [272, 57] on input "range" at bounding box center [313, 56] width 121 height 1
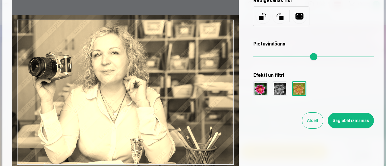
drag, startPoint x: 219, startPoint y: 69, endPoint x: 221, endPoint y: 72, distance: 3.7
click at [221, 72] on div at bounding box center [125, 92] width 227 height 191
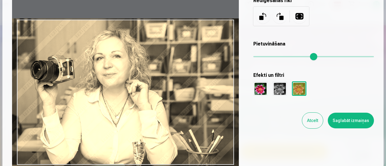
drag, startPoint x: 215, startPoint y: 74, endPoint x: 218, endPoint y: 77, distance: 4.1
click at [218, 77] on div at bounding box center [125, 92] width 227 height 191
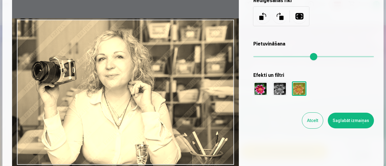
drag, startPoint x: 270, startPoint y: 59, endPoint x: 273, endPoint y: 59, distance: 3.1
click at [273, 57] on input "range" at bounding box center [313, 56] width 121 height 1
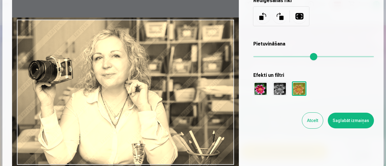
type input "****"
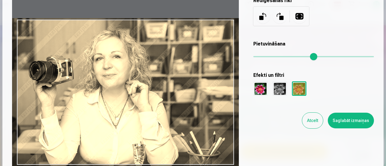
click at [179, 80] on div at bounding box center [125, 92] width 227 height 191
click at [343, 118] on button "Saglabāt izmaiņas" at bounding box center [351, 121] width 46 height 16
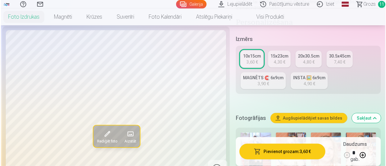
scroll to position [151, 0]
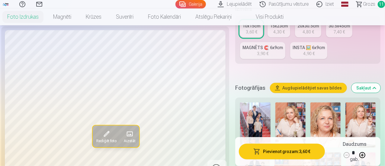
click at [280, 154] on button "Pievienot grozam : 3,60 €" at bounding box center [282, 152] width 86 height 16
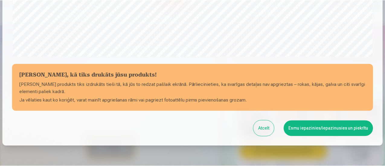
scroll to position [263, 0]
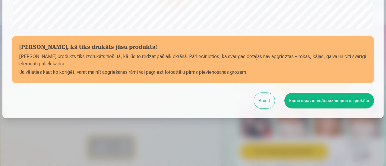
click at [311, 97] on button "Esmu iepazinies/iepazinusies un piekrītu" at bounding box center [329, 101] width 90 height 16
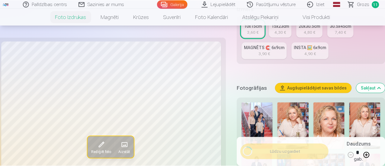
scroll to position [262, 0]
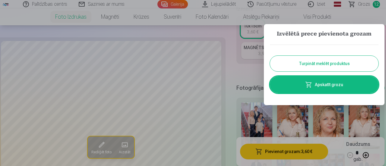
click at [322, 65] on button "Turpināt meklēt produktus" at bounding box center [324, 64] width 109 height 16
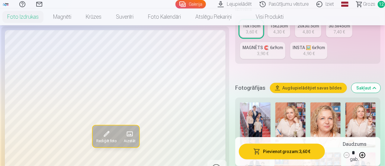
click at [363, 3] on span "Grozs" at bounding box center [369, 4] width 12 height 7
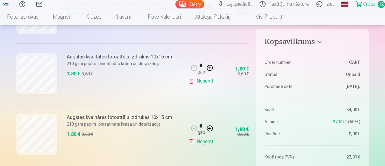
scroll to position [754, 0]
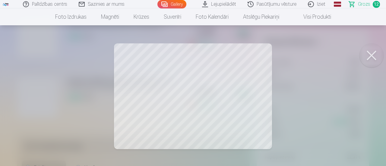
click at [374, 56] on button at bounding box center [372, 55] width 24 height 24
click at [367, 59] on button at bounding box center [372, 55] width 24 height 24
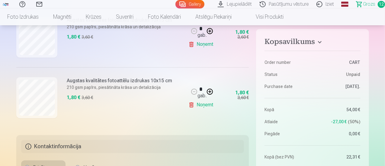
click at [202, 43] on link "Noņemt" at bounding box center [201, 44] width 27 height 12
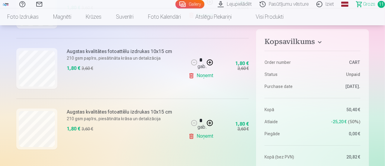
scroll to position [694, 0]
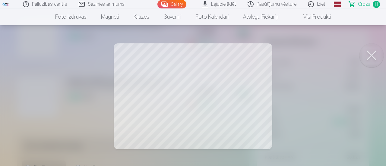
click at [365, 58] on button at bounding box center [372, 55] width 24 height 24
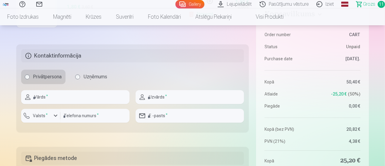
scroll to position [875, 0]
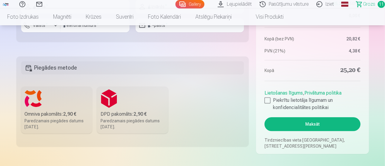
click at [59, 113] on div "Omniva pakomāts : 2,90 €" at bounding box center [57, 114] width 64 height 7
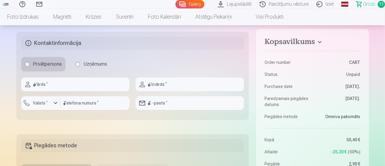
scroll to position [784, 0]
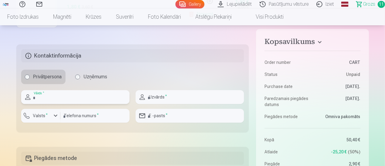
click at [68, 99] on input "text" at bounding box center [75, 97] width 108 height 14
drag, startPoint x: 79, startPoint y: 99, endPoint x: 42, endPoint y: 95, distance: 36.7
click at [42, 95] on input "**********" at bounding box center [75, 97] width 108 height 14
type input "****"
click at [171, 97] on input "text" at bounding box center [189, 97] width 108 height 14
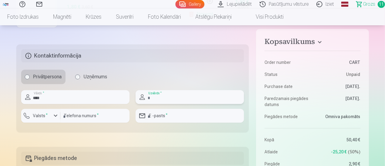
type input "******"
click at [84, 119] on input "number" at bounding box center [94, 116] width 69 height 14
type input "********"
click at [42, 115] on label "Valsts *" at bounding box center [41, 116] width 20 height 6
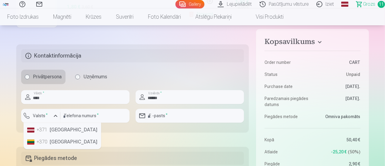
click at [49, 130] on li "+371 Latvia" at bounding box center [62, 130] width 75 height 12
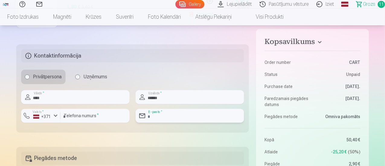
click at [164, 116] on input "email" at bounding box center [189, 116] width 108 height 14
type input "**********"
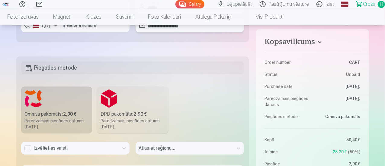
scroll to position [905, 0]
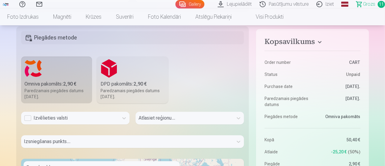
click at [58, 89] on div "Paredzamais piegādes datums 6.09.2025." at bounding box center [57, 94] width 64 height 12
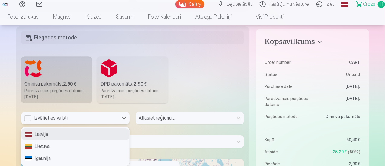
click at [48, 117] on div "Izvēlieties valsti" at bounding box center [69, 118] width 91 height 7
click at [44, 133] on div "Latvija" at bounding box center [75, 135] width 108 height 12
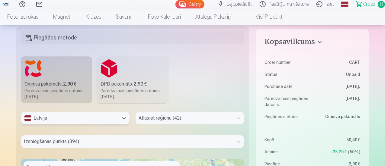
scroll to position [958, 0]
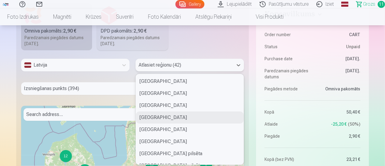
click at [163, 71] on div "42 results available. Use Up and Down to choose options, press Enter to select …" at bounding box center [189, 65] width 108 height 13
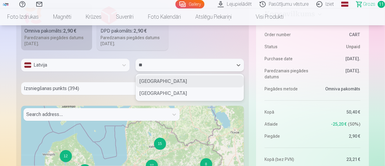
type input "***"
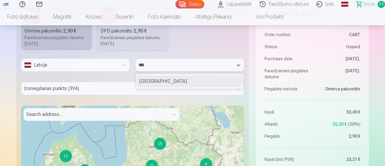
click at [167, 80] on div "Aizkraukles novads" at bounding box center [190, 81] width 108 height 12
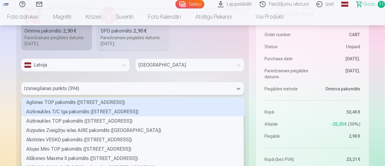
scroll to position [982, 0]
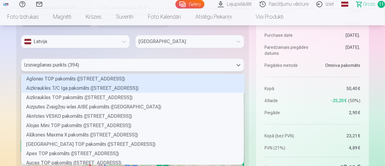
click at [135, 71] on div "394 results available. Use Up and Down to choose options, press Enter to select…" at bounding box center [132, 65] width 223 height 13
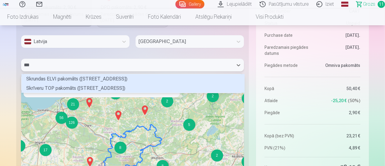
scroll to position [0, 0]
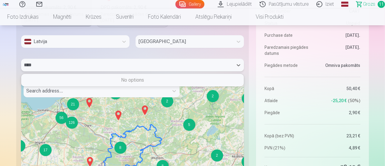
type input "***"
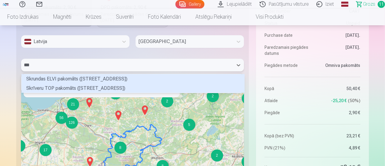
scroll to position [17, 221]
click at [108, 89] on div "Skrīveru TOP pakomāts (Daugavas iela 97)" at bounding box center [132, 88] width 223 height 9
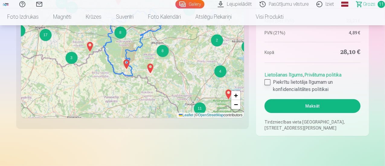
scroll to position [1072, 0]
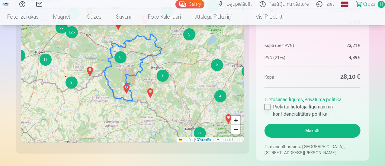
click at [266, 104] on div at bounding box center [267, 107] width 6 height 6
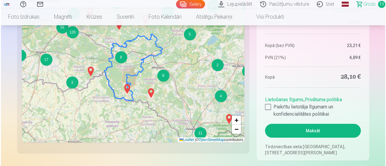
scroll to position [1132, 0]
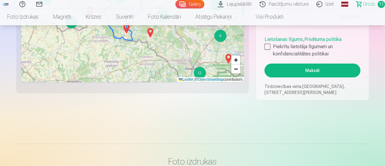
click at [310, 71] on button "Maksāt" at bounding box center [312, 71] width 96 height 14
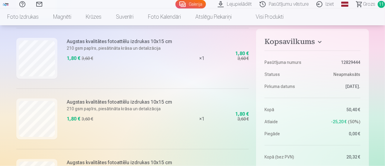
scroll to position [422, 0]
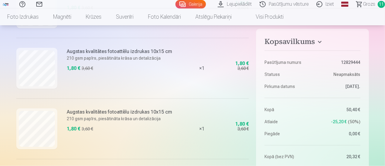
click at [363, 7] on span "Grozs" at bounding box center [369, 4] width 12 height 7
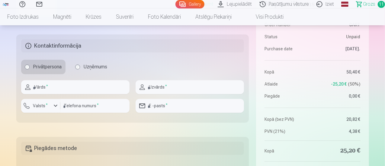
scroll to position [784, 0]
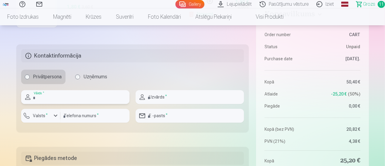
click at [65, 94] on input "text" at bounding box center [75, 97] width 108 height 14
type input "****"
click at [157, 97] on input "text" at bounding box center [189, 97] width 108 height 14
type input "******"
click at [49, 113] on label "Valsts *" at bounding box center [41, 116] width 20 height 6
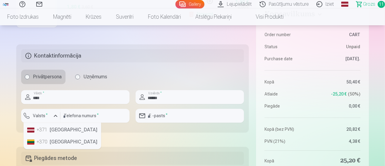
click at [54, 127] on li "+371 Latvia" at bounding box center [62, 130] width 75 height 12
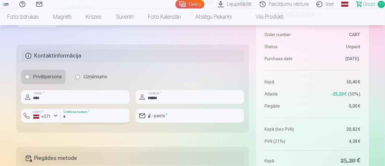
click at [87, 116] on input "number" at bounding box center [94, 116] width 69 height 14
type input "********"
click at [171, 113] on input "email" at bounding box center [189, 116] width 108 height 14
type input "**********"
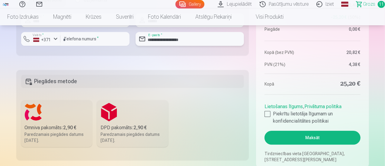
scroll to position [875, 0]
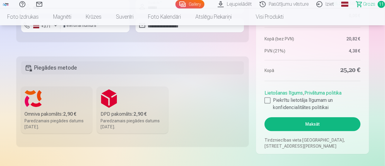
click at [57, 107] on label "Omniva pakomāts : 2,90 € Paredzamais piegādes datums 6.09.2025." at bounding box center [56, 110] width 71 height 47
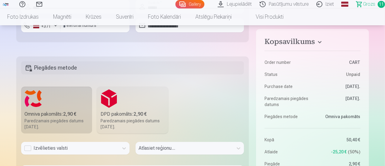
scroll to position [905, 0]
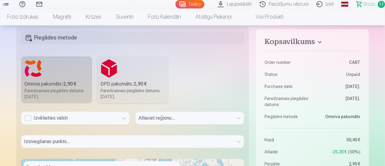
click at [51, 117] on div "Izvēlieties valsti" at bounding box center [69, 118] width 91 height 7
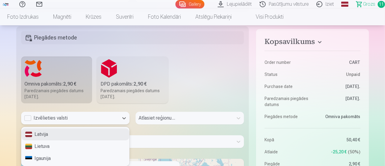
click at [49, 135] on div "Latvija" at bounding box center [75, 135] width 108 height 12
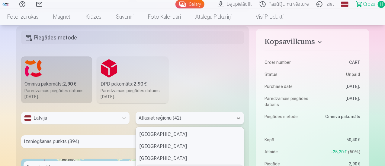
scroll to position [958, 0]
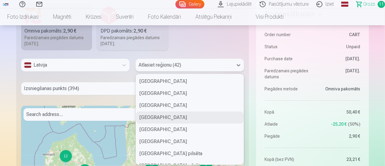
click at [153, 71] on div "42 results available. Use Up and Down to choose options, press Enter to select …" at bounding box center [189, 65] width 108 height 13
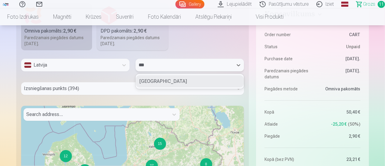
type input "****"
click at [164, 81] on div "Aizkraukles novads" at bounding box center [190, 81] width 108 height 12
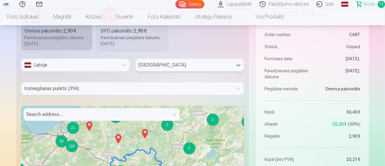
click at [82, 93] on div "Izsniegšanas punkts (394)" at bounding box center [132, 88] width 223 height 13
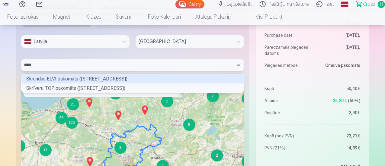
scroll to position [2, 2]
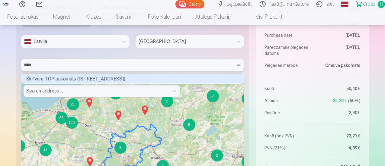
type input "*****"
click at [74, 77] on div "Skrīveru TOP pakomāts (Daugavas iela 97)" at bounding box center [132, 78] width 223 height 9
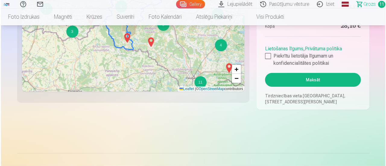
scroll to position [1132, 0]
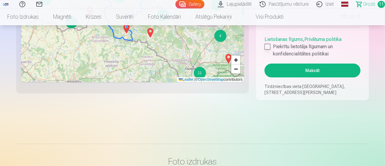
click at [268, 44] on div at bounding box center [267, 47] width 6 height 6
click at [302, 73] on button "Maksāt" at bounding box center [312, 71] width 96 height 14
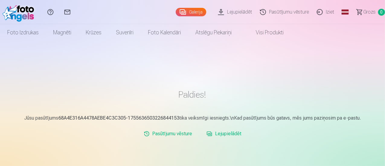
click at [184, 133] on link "Pasūtījumu vēsture" at bounding box center [167, 134] width 53 height 12
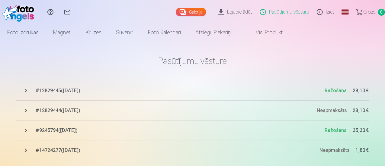
click at [226, 13] on link "Lejupielādēt" at bounding box center [236, 12] width 42 height 24
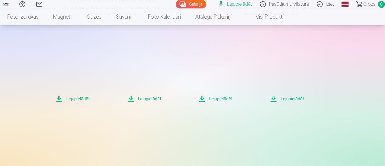
scroll to position [91, 0]
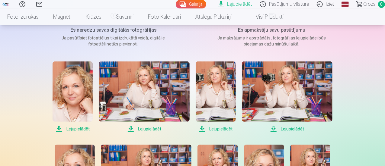
click at [292, 127] on span "Lejupielādēt" at bounding box center [287, 128] width 91 height 7
click at [291, 128] on span "Lejupielādēt" at bounding box center [287, 128] width 91 height 7
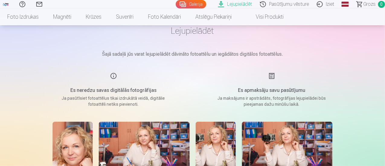
scroll to position [0, 0]
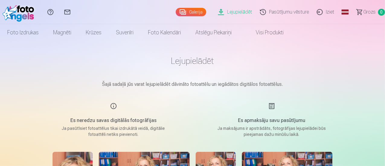
click at [176, 13] on link "Galerija" at bounding box center [191, 12] width 30 height 8
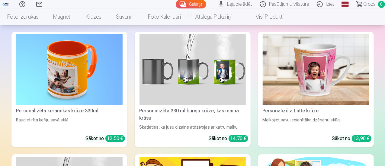
scroll to position [3107, 0]
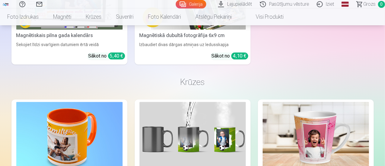
click at [320, 4] on link "Iziet" at bounding box center [325, 4] width 25 height 8
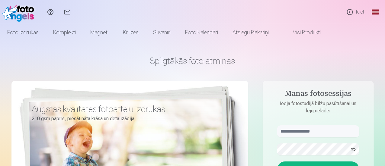
click at [353, 14] on link "Ieiet" at bounding box center [355, 12] width 28 height 24
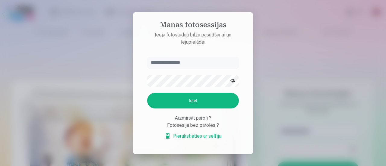
click at [180, 62] on input "text" at bounding box center [193, 63] width 92 height 12
type input "**********"
click at [178, 97] on button "Ieiet" at bounding box center [193, 101] width 92 height 16
